Goal: Task Accomplishment & Management: Manage account settings

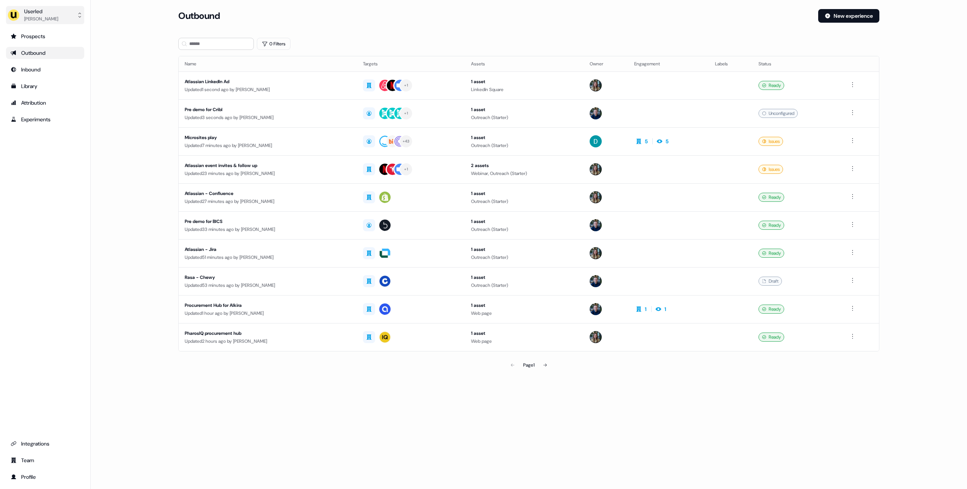
click at [34, 21] on div "[PERSON_NAME]" at bounding box center [41, 19] width 34 height 8
click at [43, 38] on div "Impersonate (Admin)" at bounding box center [45, 36] width 72 height 14
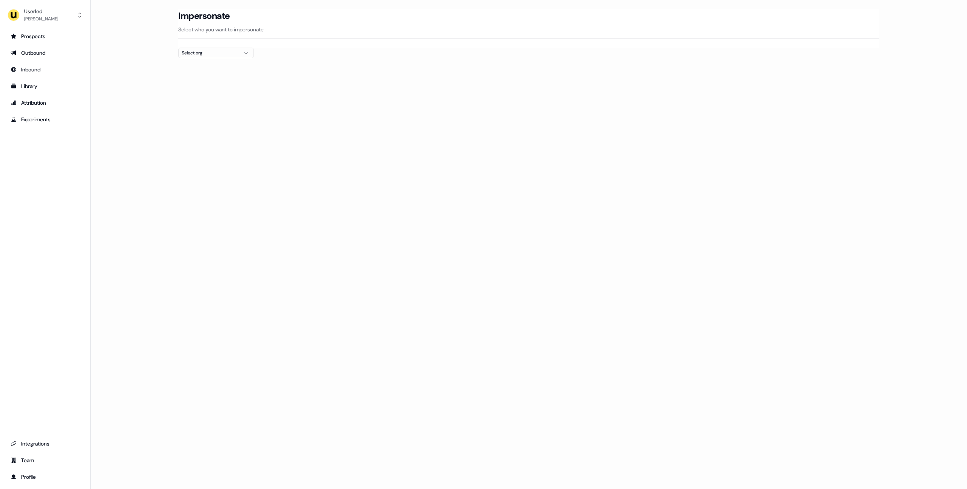
click at [207, 50] on div "Select org" at bounding box center [210, 53] width 57 height 8
drag, startPoint x: 136, startPoint y: 67, endPoint x: 121, endPoint y: 60, distance: 16.9
click at [136, 67] on main "Loading... Impersonate Select who you want to impersonate Select org" at bounding box center [529, 47] width 877 height 76
click at [61, 15] on button "Userled [PERSON_NAME]" at bounding box center [45, 15] width 78 height 18
click at [219, 53] on div "Select org" at bounding box center [210, 53] width 57 height 8
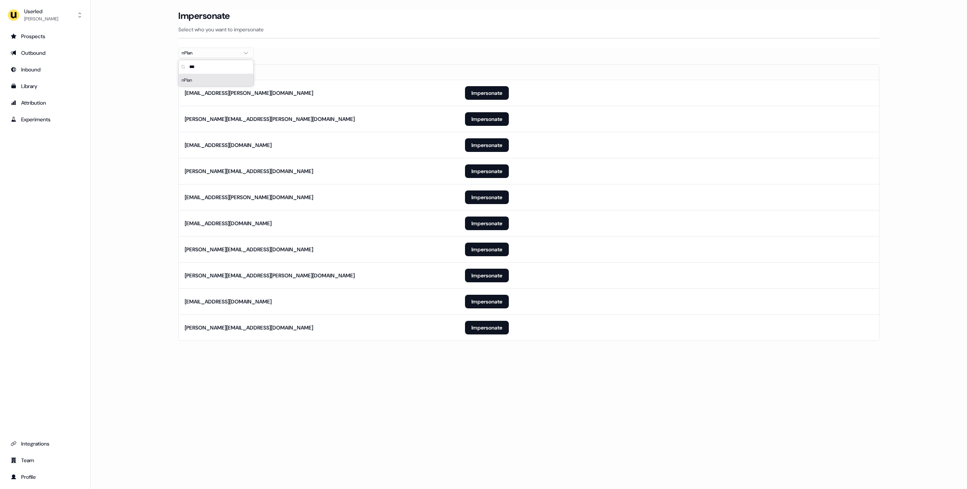
type input "***"
drag, startPoint x: 134, startPoint y: 166, endPoint x: 148, endPoint y: 183, distance: 21.4
click at [134, 167] on main "Loading... Impersonate Select who you want to impersonate nPlan Email [PERSON_N…" at bounding box center [529, 185] width 877 height 353
click at [484, 325] on button "Impersonate" at bounding box center [487, 328] width 44 height 14
